Goal: Transaction & Acquisition: Download file/media

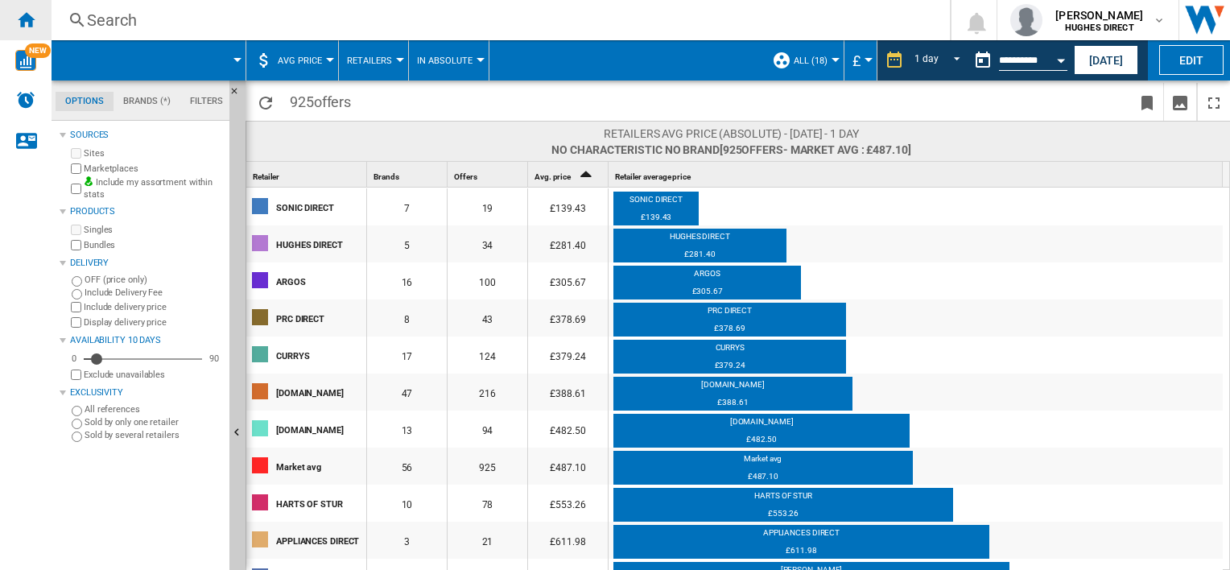
click at [6, 10] on div "Home" at bounding box center [26, 20] width 52 height 40
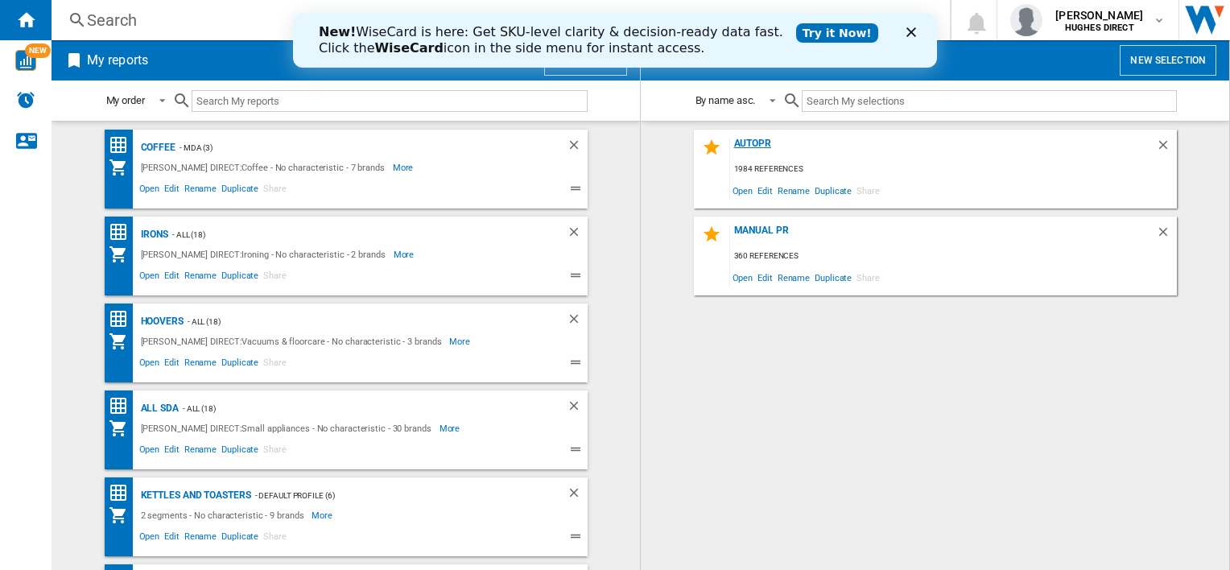
click at [762, 145] on div "AUTOPR" at bounding box center [943, 149] width 426 height 22
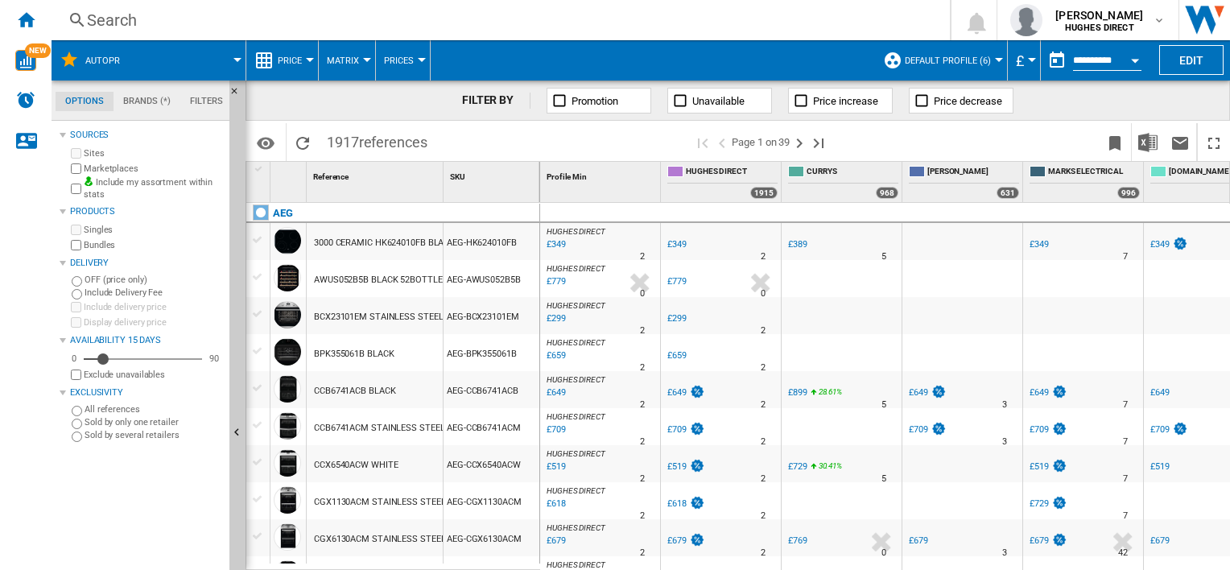
click at [958, 56] on span "Default profile (6)" at bounding box center [948, 61] width 86 height 10
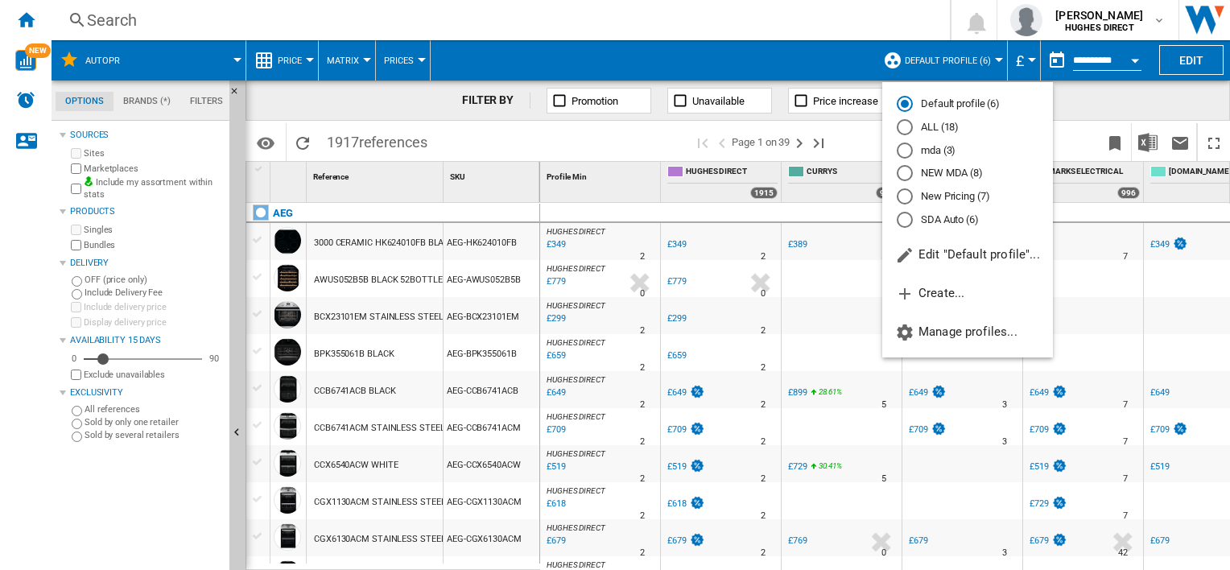
click at [963, 200] on md-radio-button "New Pricing (7)" at bounding box center [968, 196] width 142 height 15
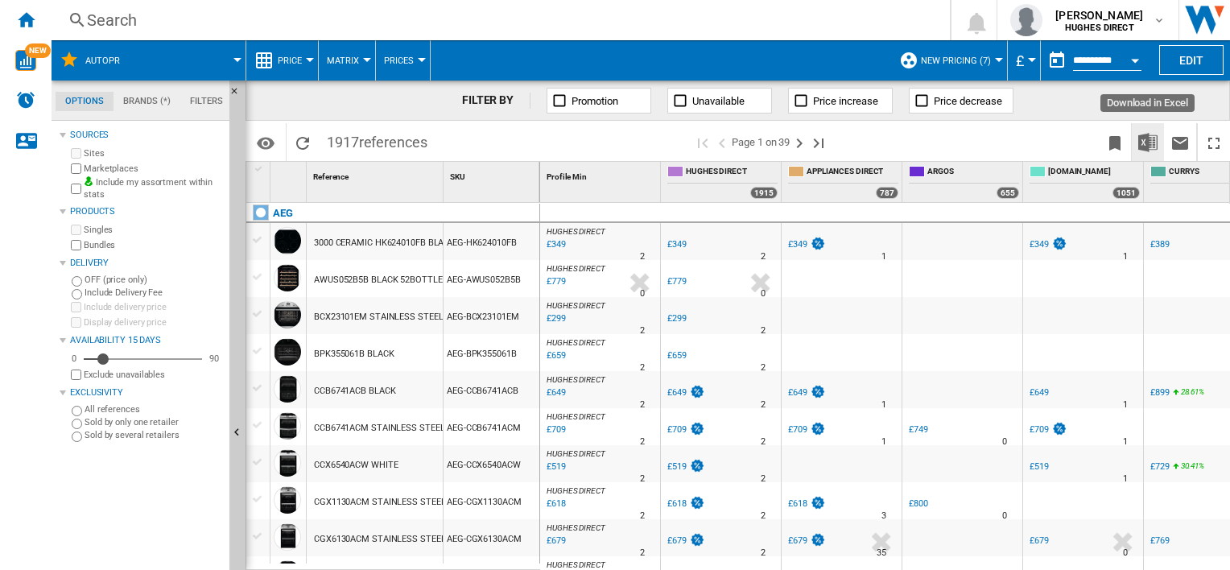
click at [1137, 141] on button "Download in Excel" at bounding box center [1148, 142] width 32 height 38
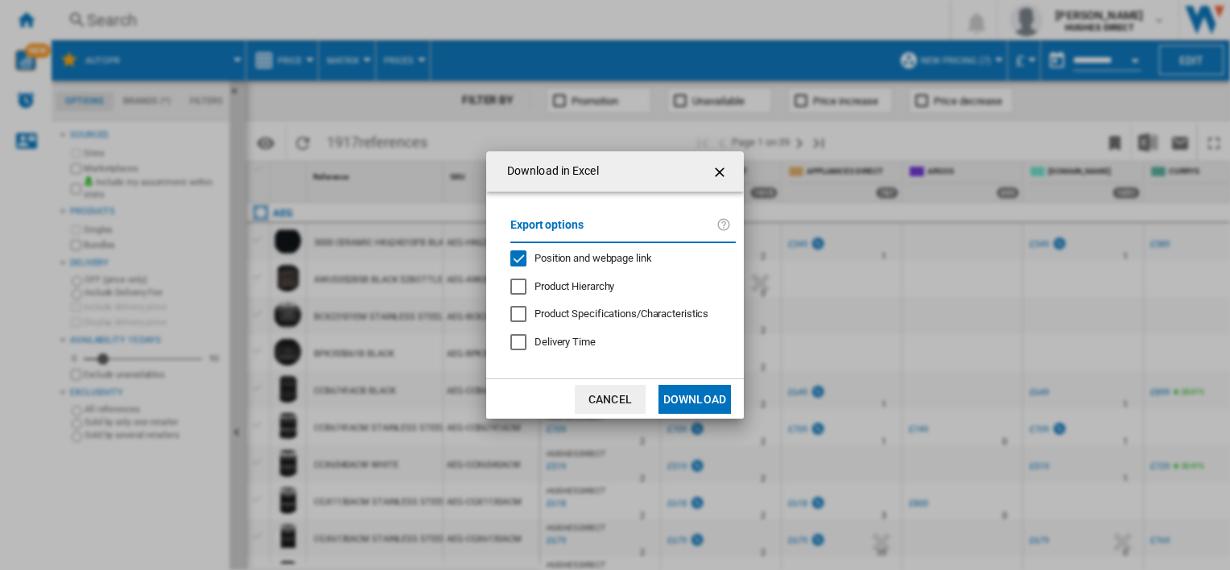
click at [552, 260] on span "Position and webpage link" at bounding box center [594, 258] width 118 height 12
click at [694, 411] on button "Download" at bounding box center [695, 399] width 72 height 29
